Goal: Find specific page/section: Find specific page/section

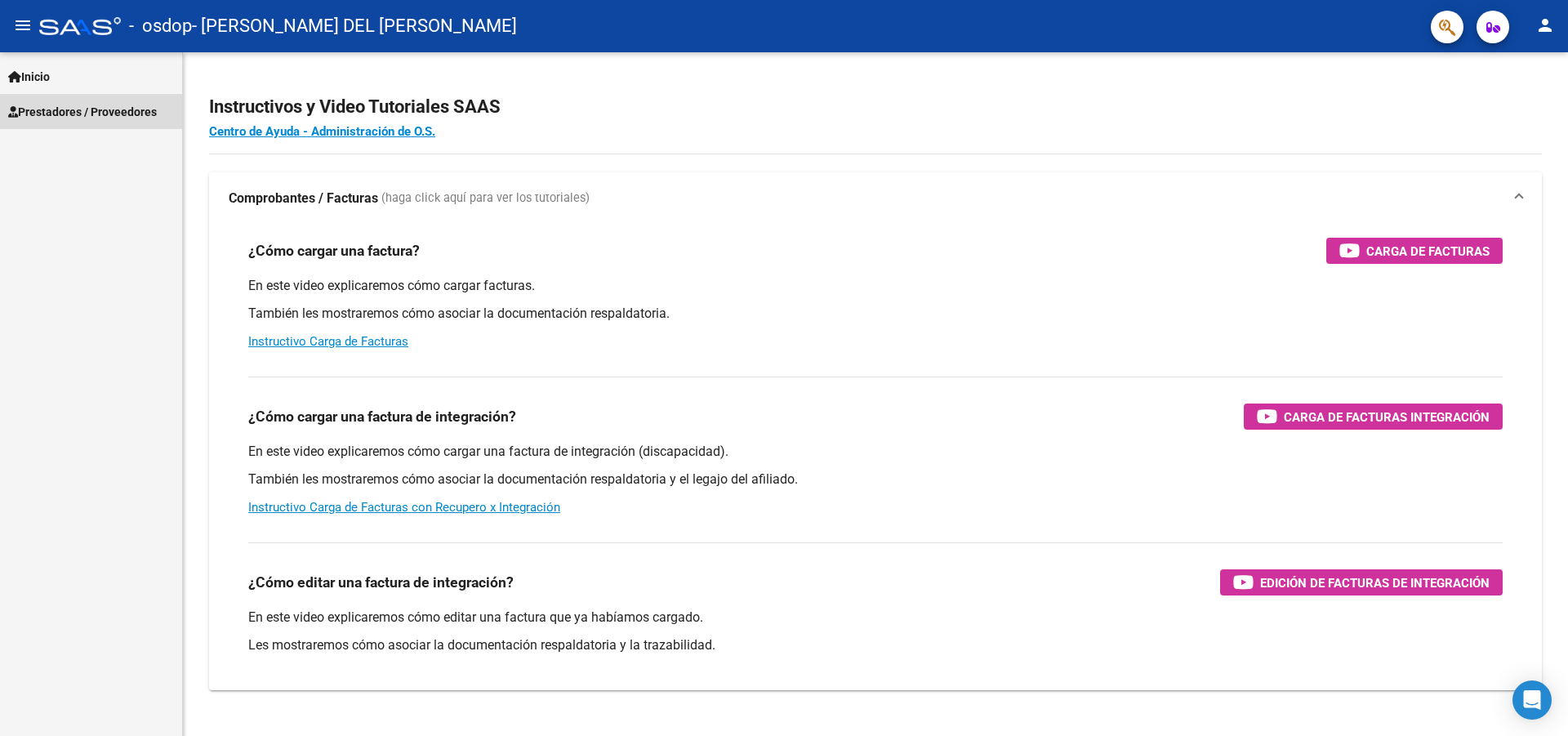
click at [66, 111] on span "Prestadores / Proveedores" at bounding box center [82, 111] width 149 height 18
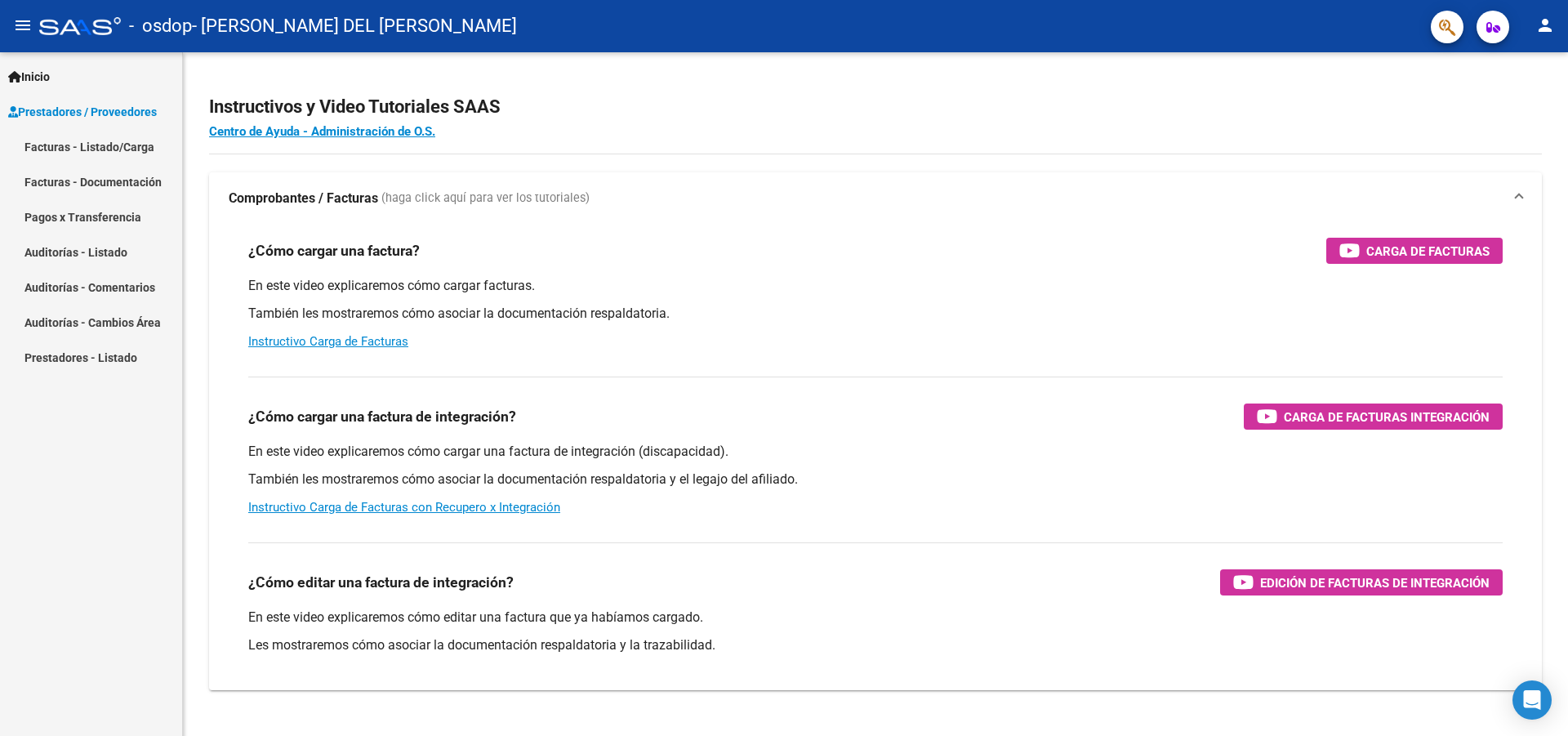
click at [55, 148] on link "Facturas - Listado/Carga" at bounding box center [91, 146] width 182 height 35
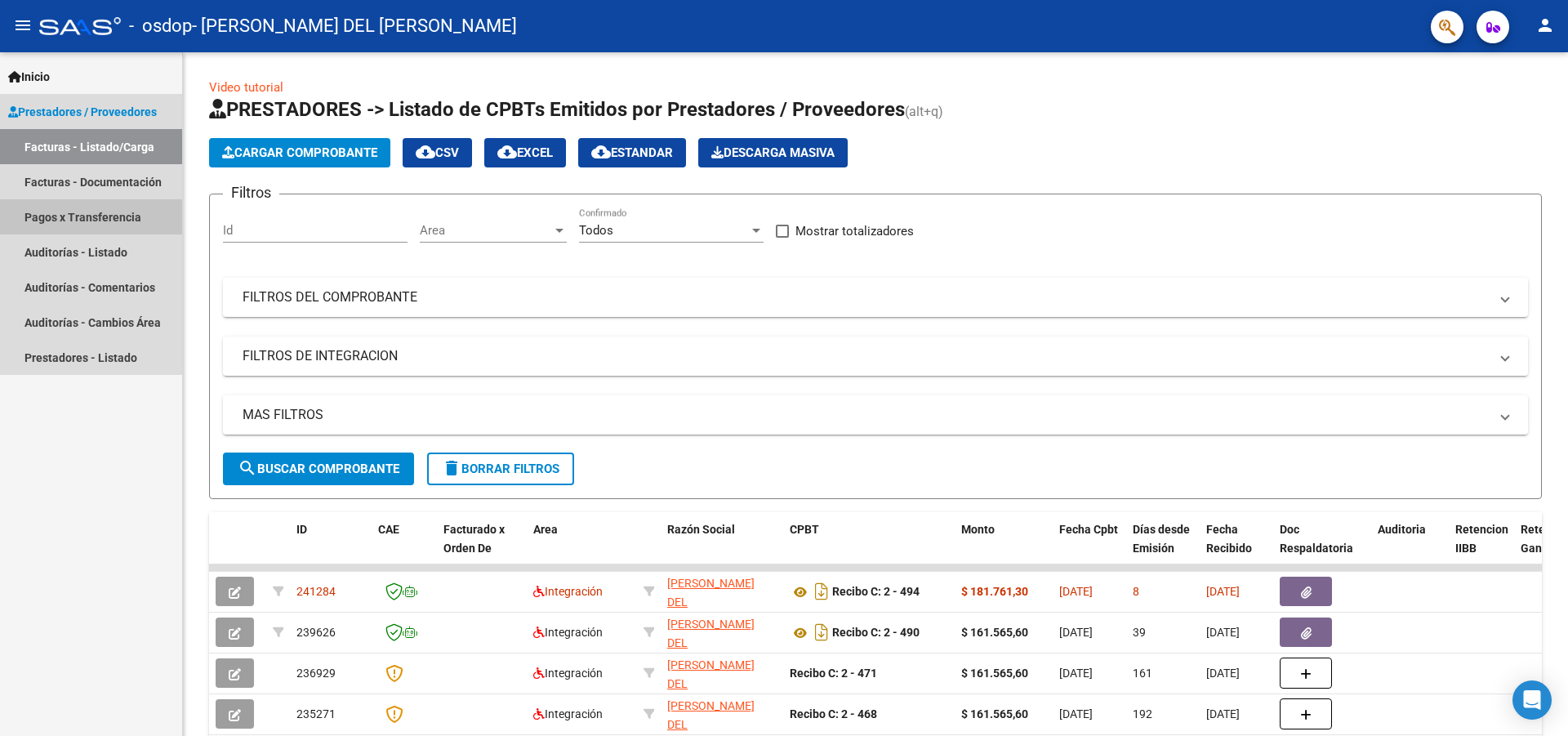
click at [52, 217] on link "Pagos x Transferencia" at bounding box center [91, 217] width 182 height 35
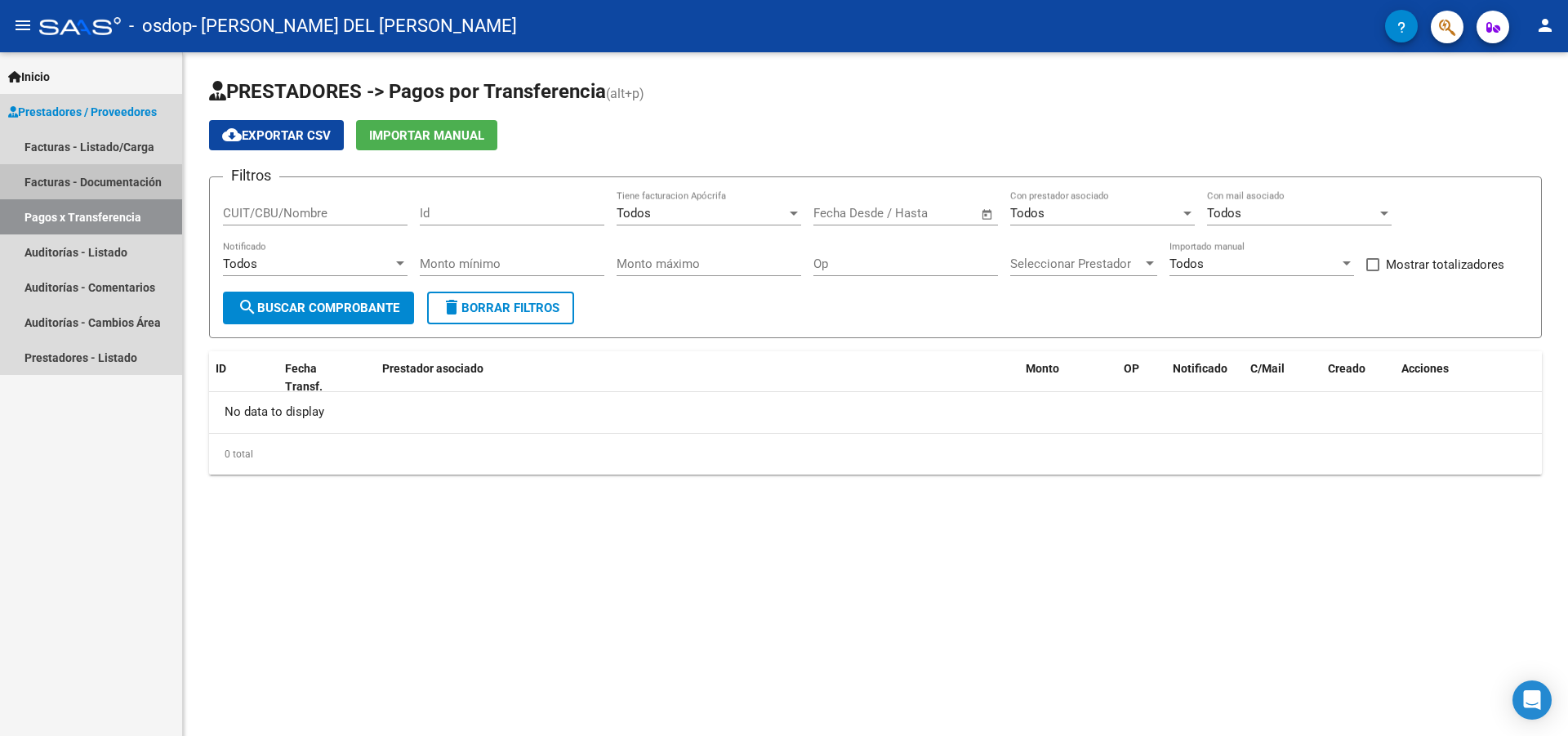
click at [50, 174] on link "Facturas - Documentación" at bounding box center [91, 181] width 182 height 35
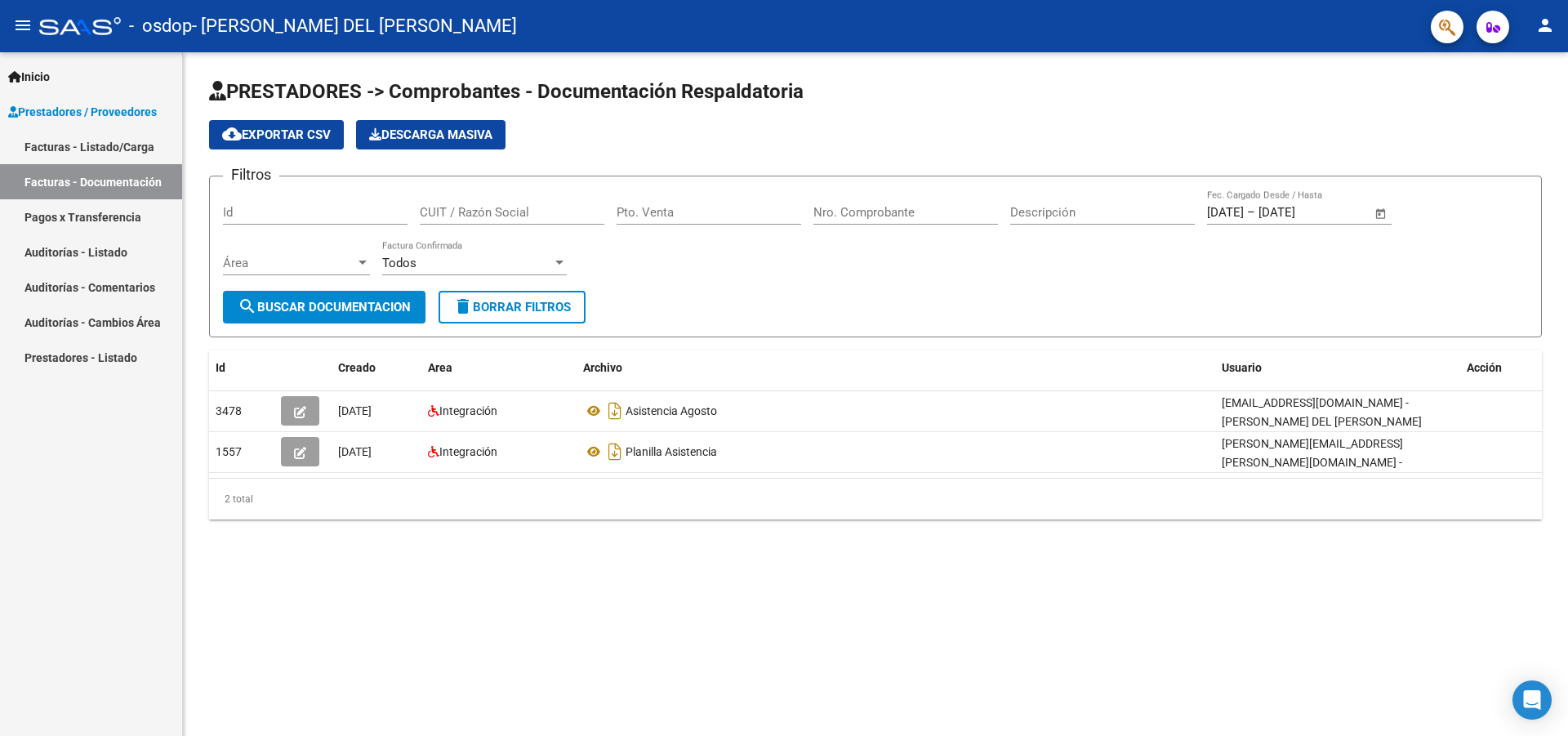
click at [69, 293] on link "Auditorías - Comentarios" at bounding box center [91, 287] width 182 height 35
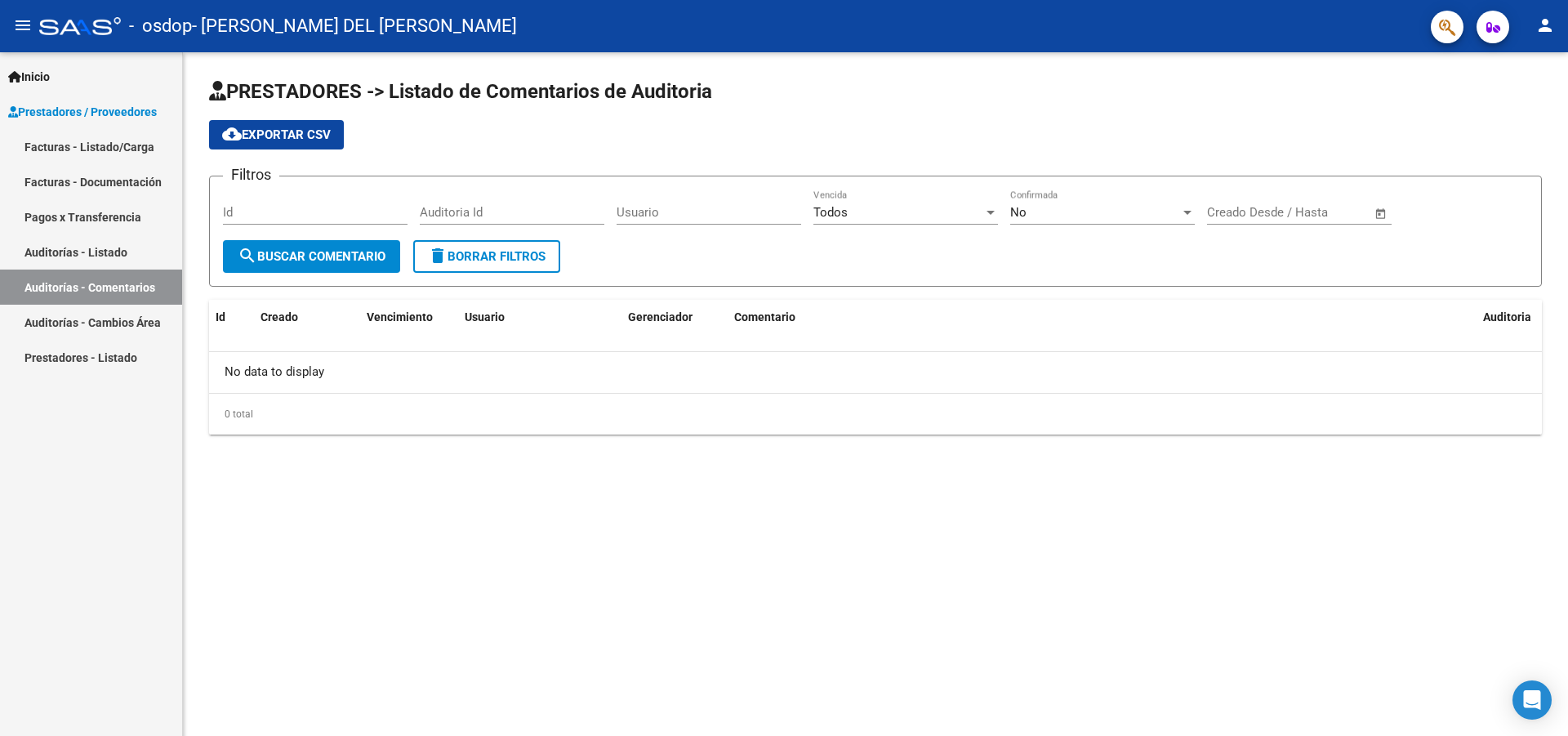
click at [69, 363] on link "Prestadores - Listado" at bounding box center [91, 357] width 182 height 35
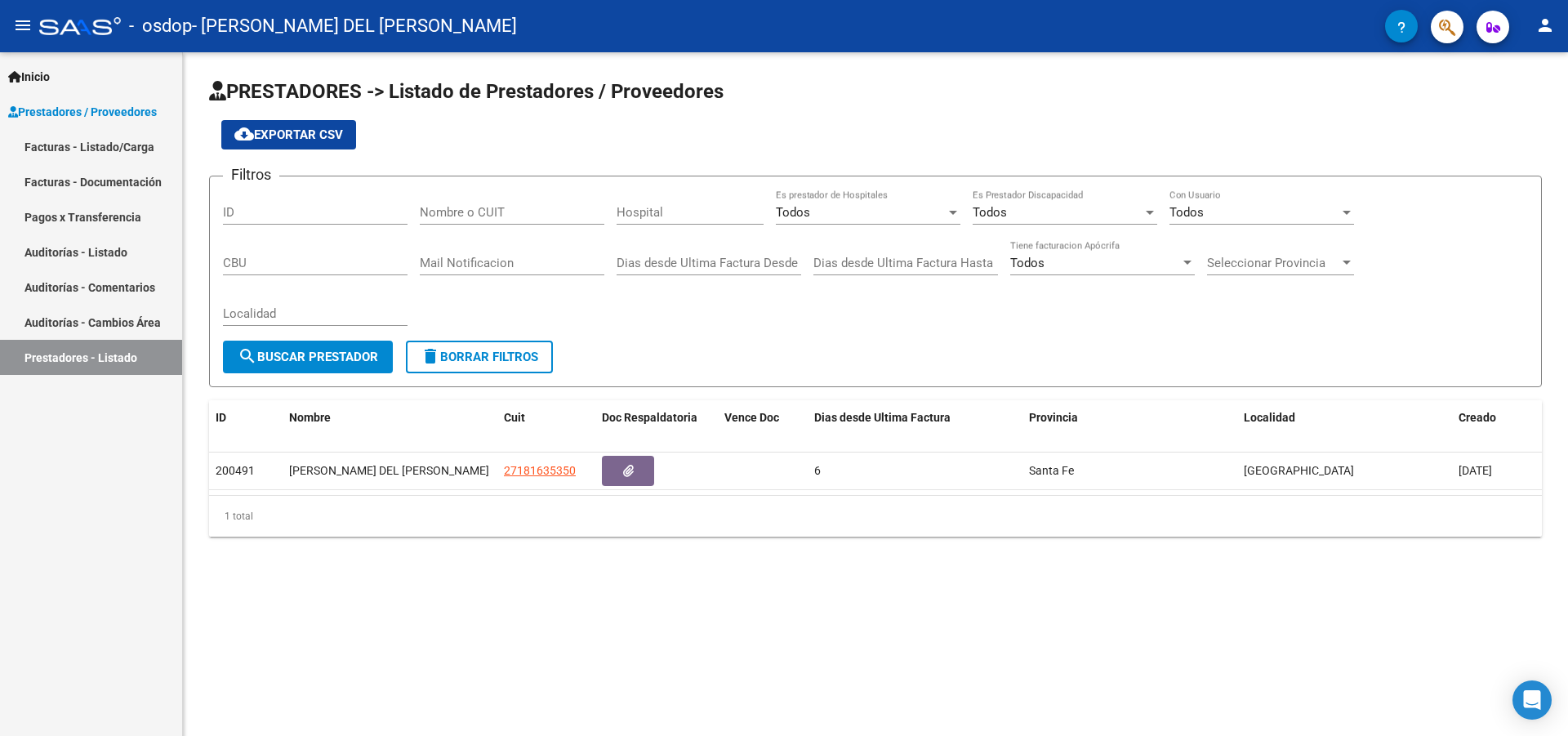
click at [54, 138] on link "Facturas - Listado/Carga" at bounding box center [91, 146] width 182 height 35
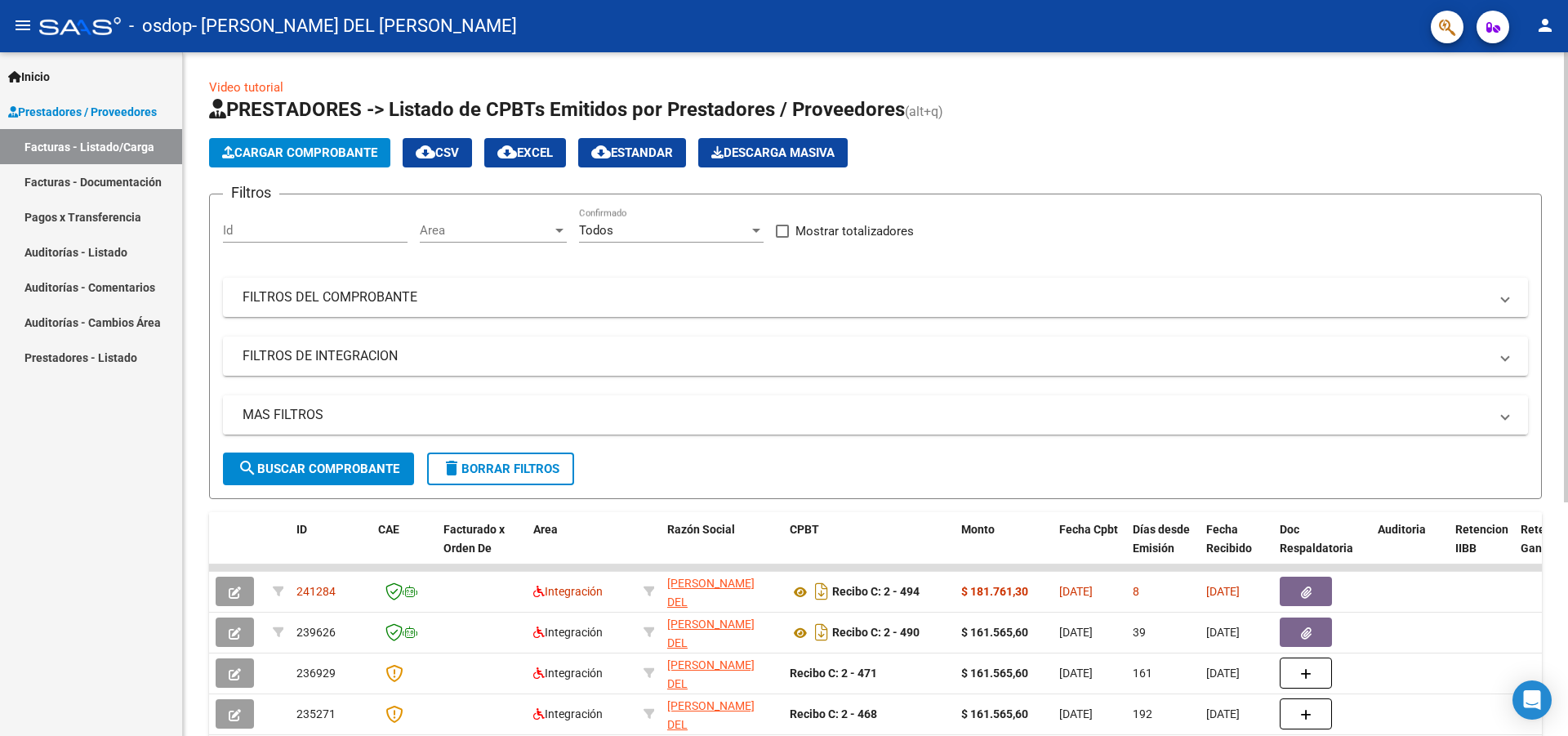
scroll to position [245, 0]
